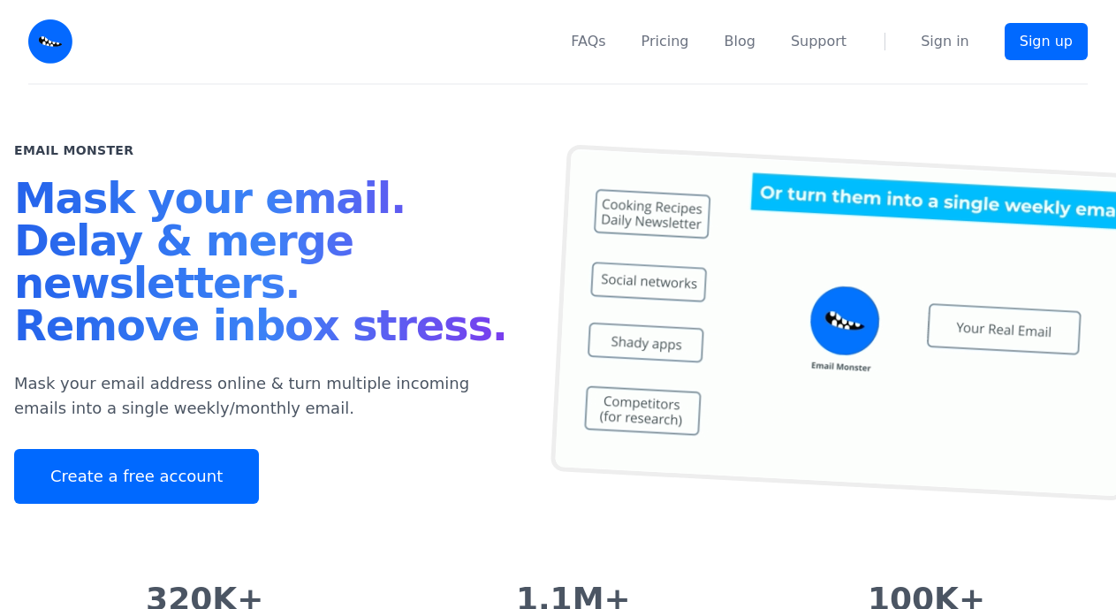
click at [49, 44] on img at bounding box center [50, 41] width 44 height 44
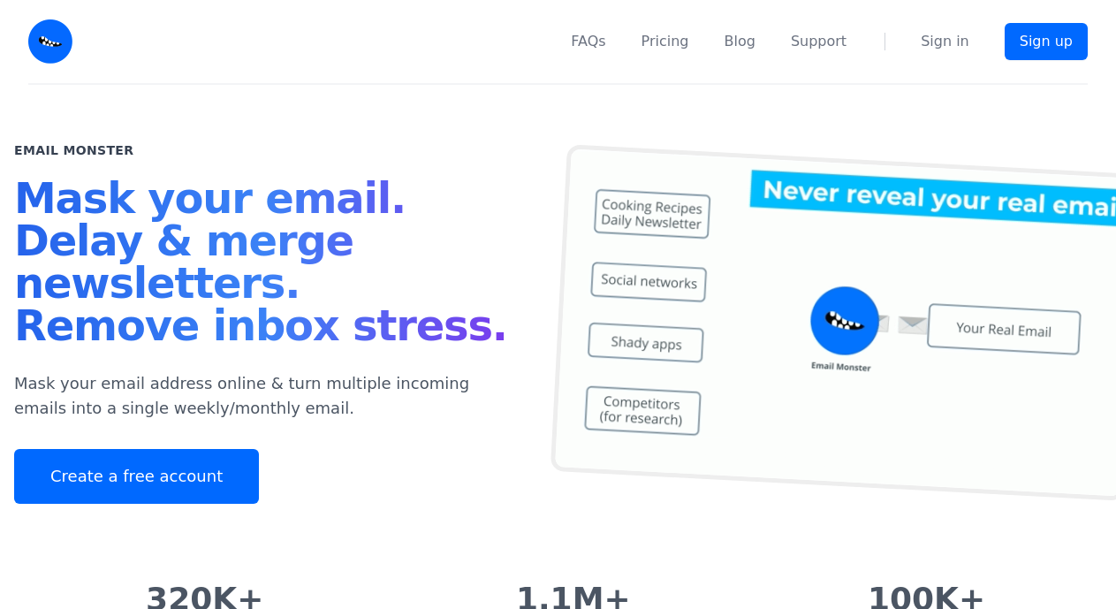
click at [48, 44] on img at bounding box center [50, 41] width 44 height 44
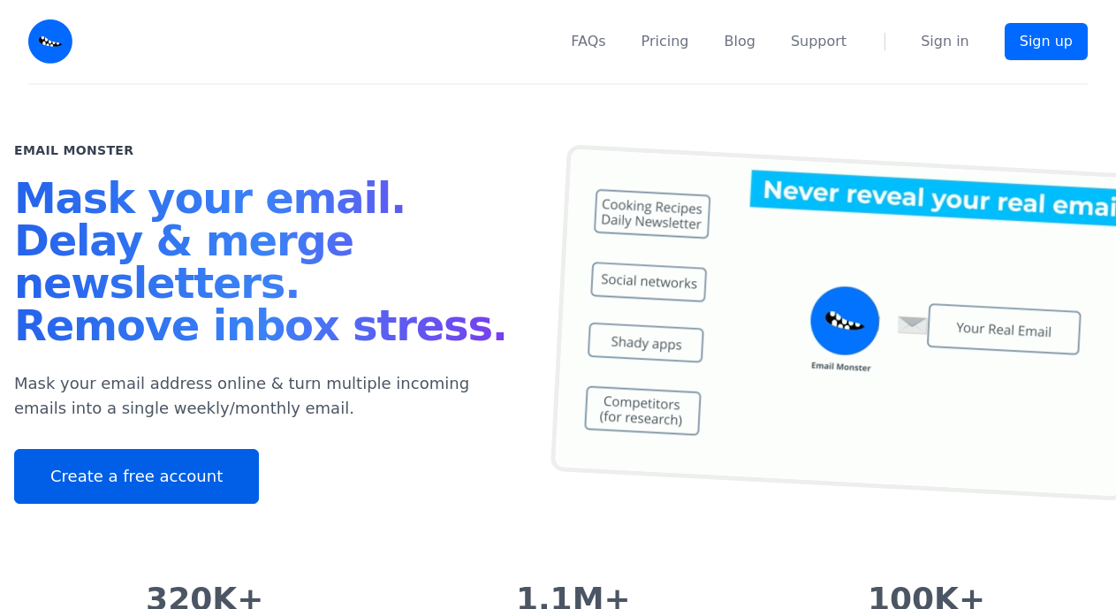
click at [195, 490] on link "Create a free account" at bounding box center [136, 476] width 245 height 55
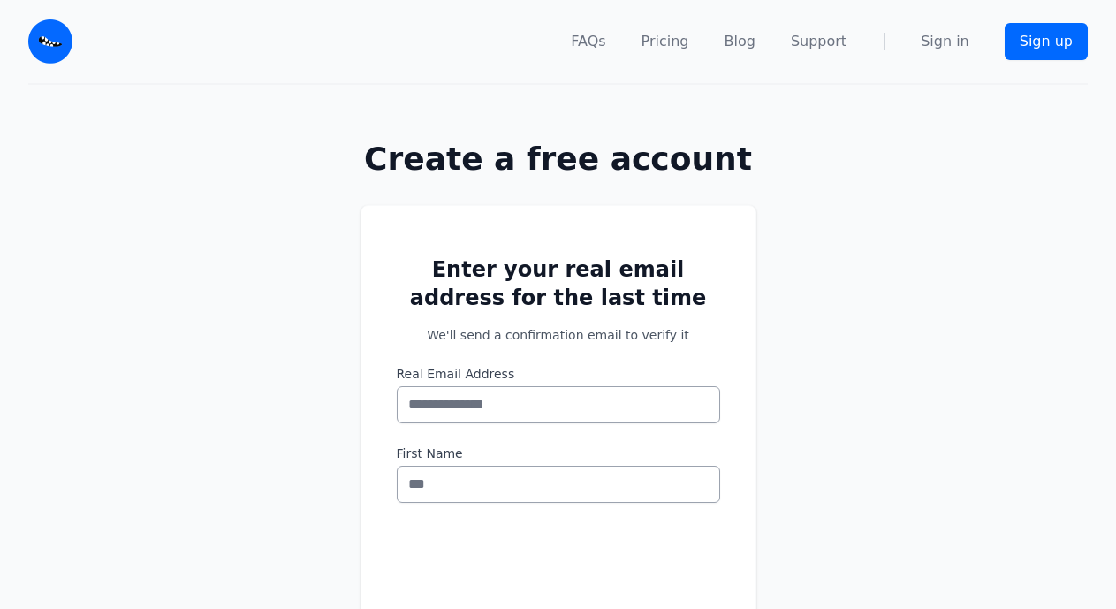
click at [590, 397] on input "Real Email Address" at bounding box center [558, 404] width 323 height 37
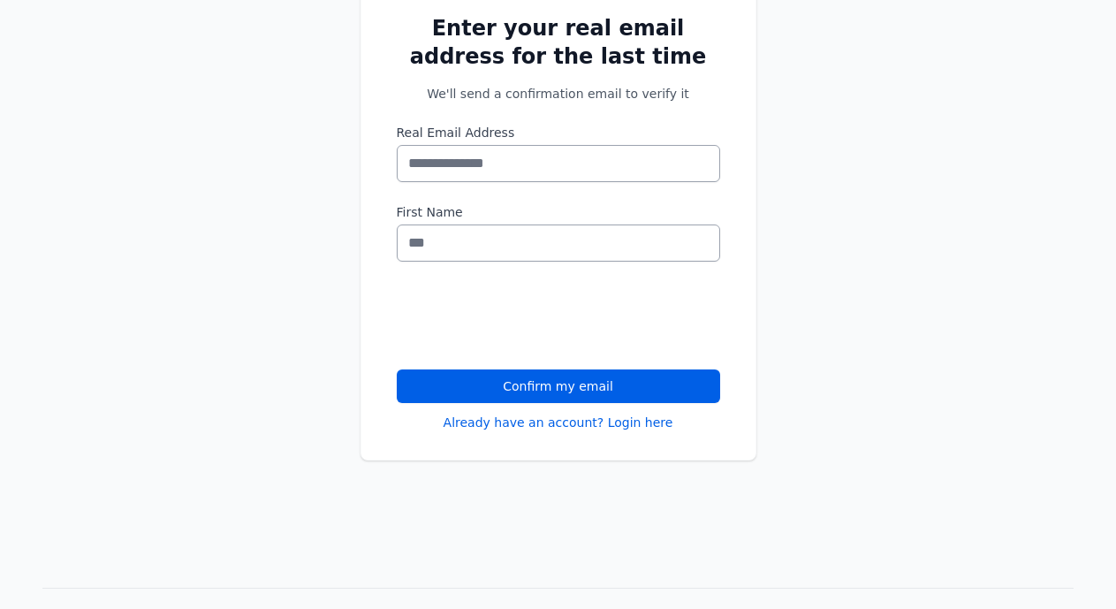
scroll to position [306, 0]
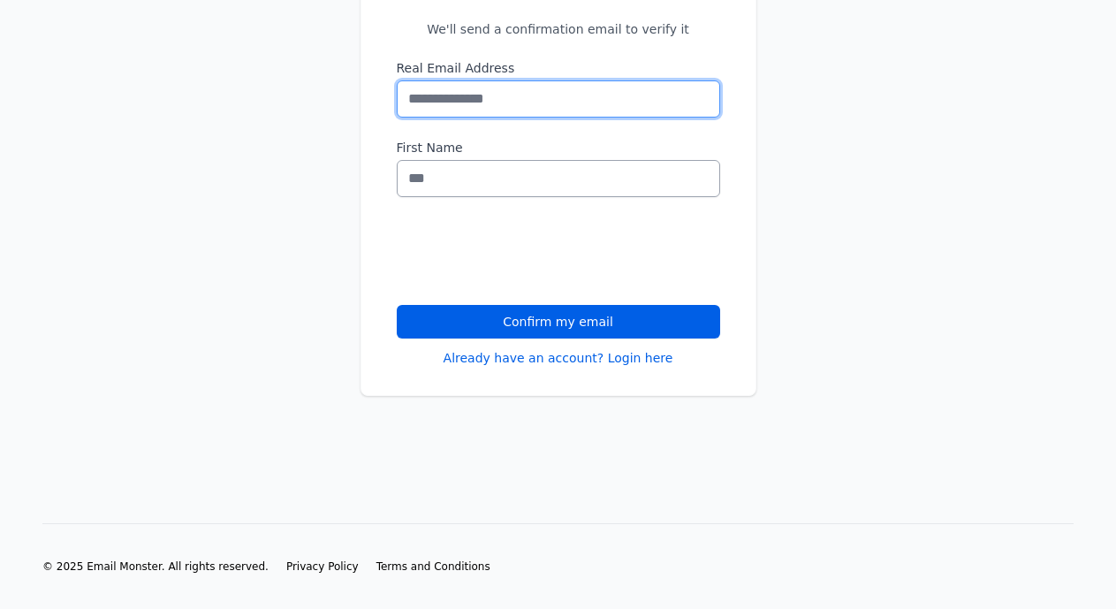
click at [506, 99] on input "Real Email Address" at bounding box center [558, 98] width 323 height 37
click at [506, 99] on input "*" at bounding box center [558, 98] width 323 height 37
type input "**********"
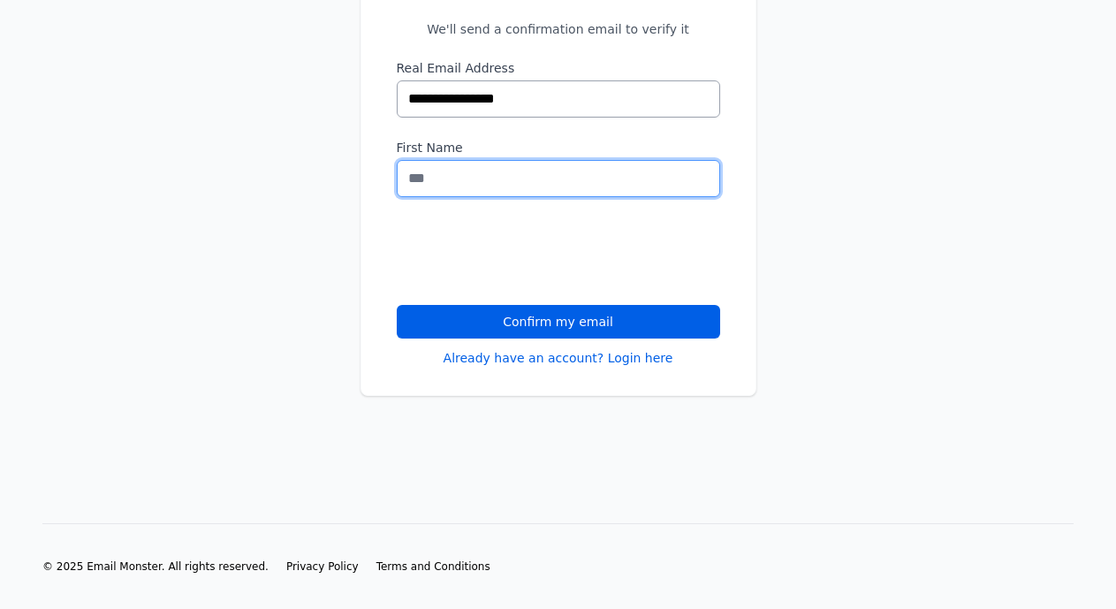
click at [496, 186] on input "First Name" at bounding box center [558, 178] width 323 height 37
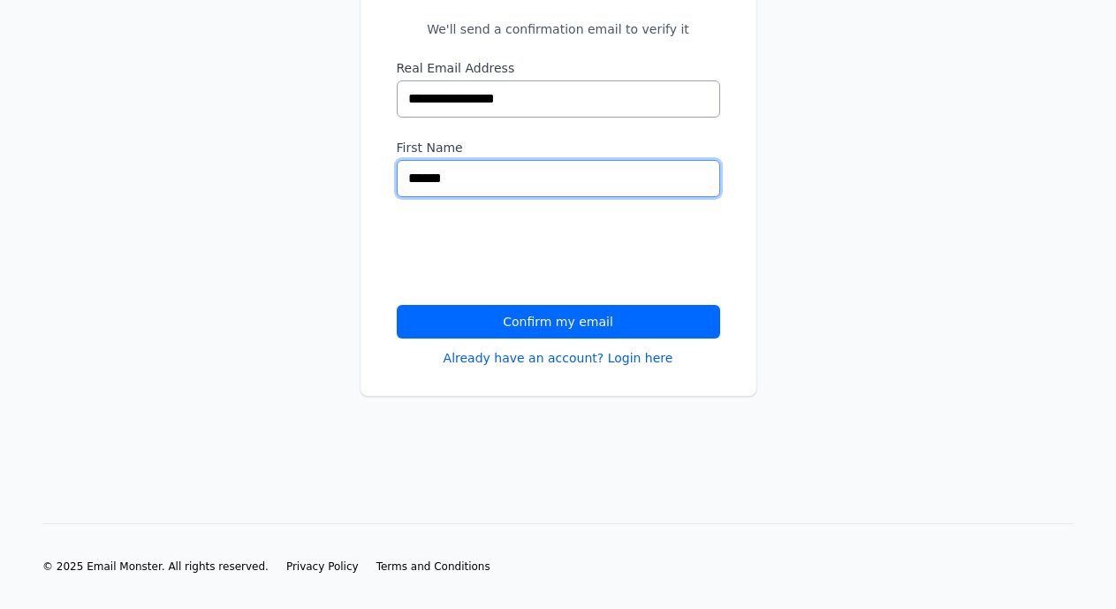
type input "******"
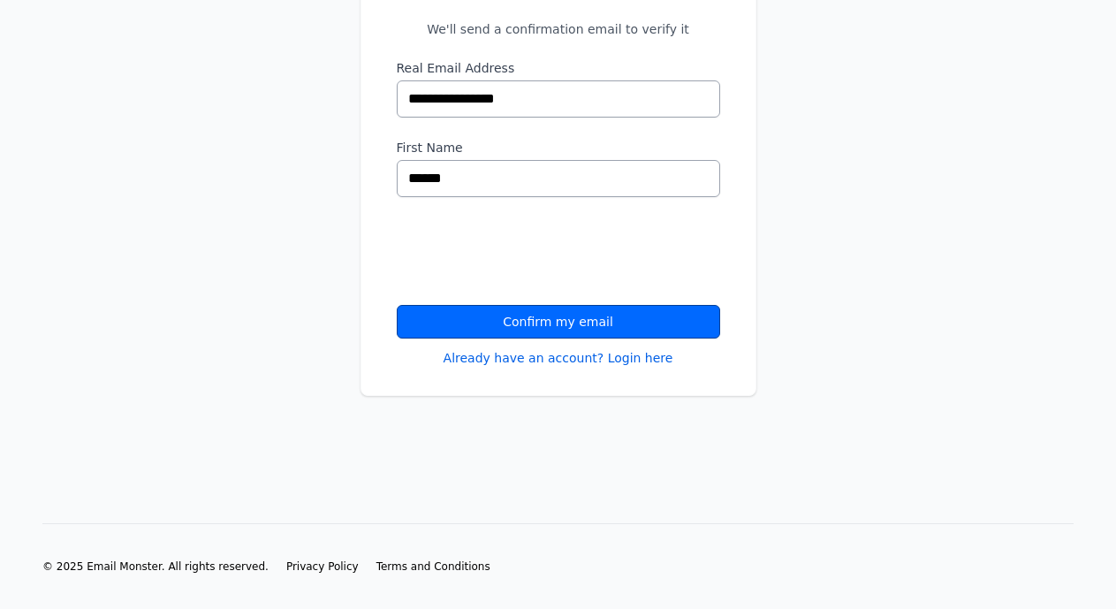
click at [561, 322] on button "Confirm my email" at bounding box center [558, 322] width 323 height 34
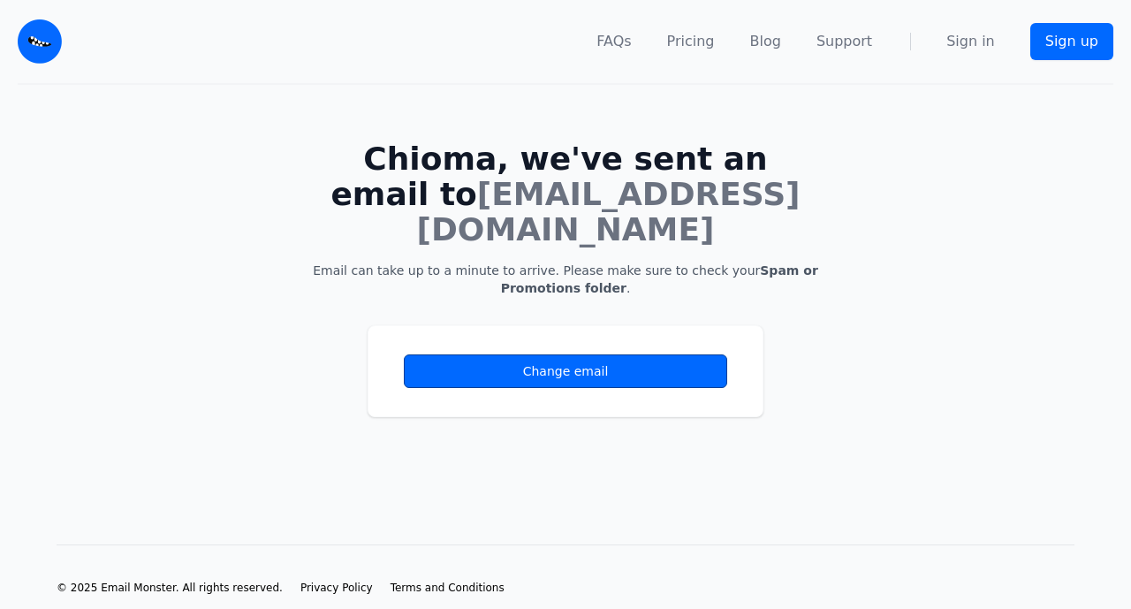
click at [555, 354] on link "Change email" at bounding box center [565, 371] width 323 height 34
